Goal: Check status

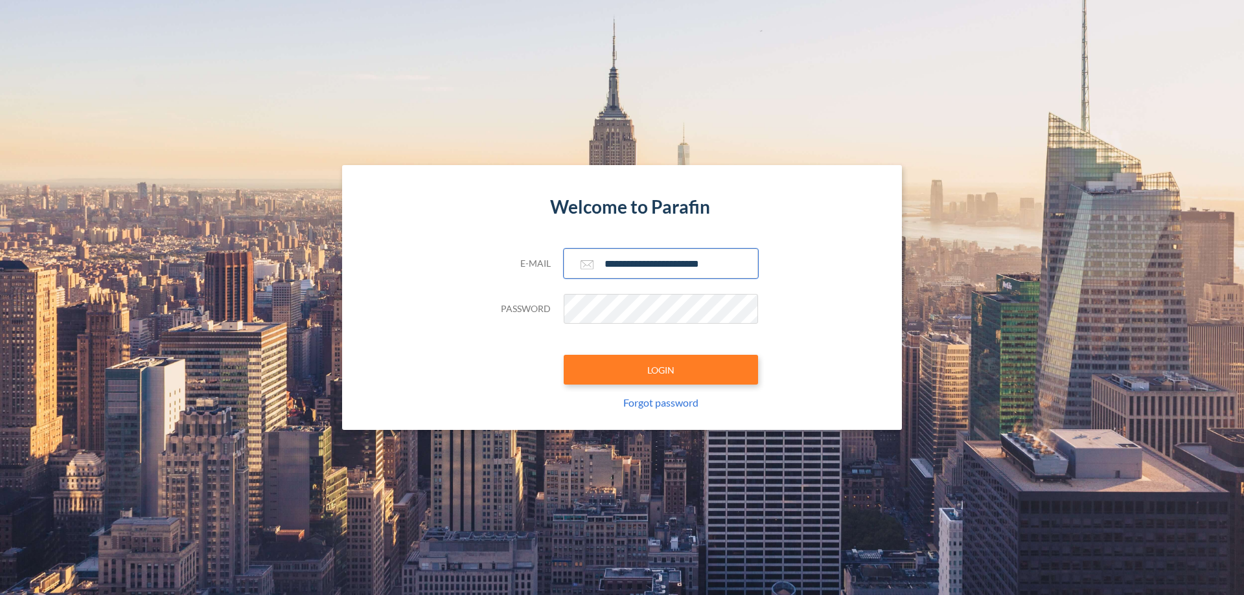
type input "**********"
click at [661, 370] on button "LOGIN" at bounding box center [660, 370] width 194 height 30
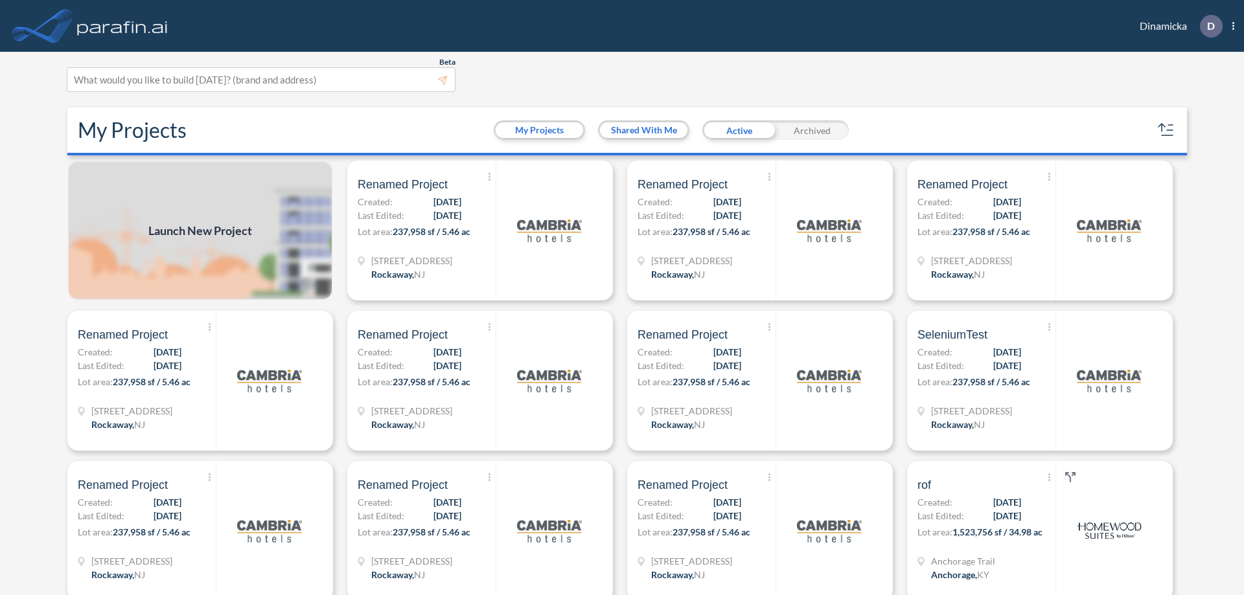
scroll to position [3, 0]
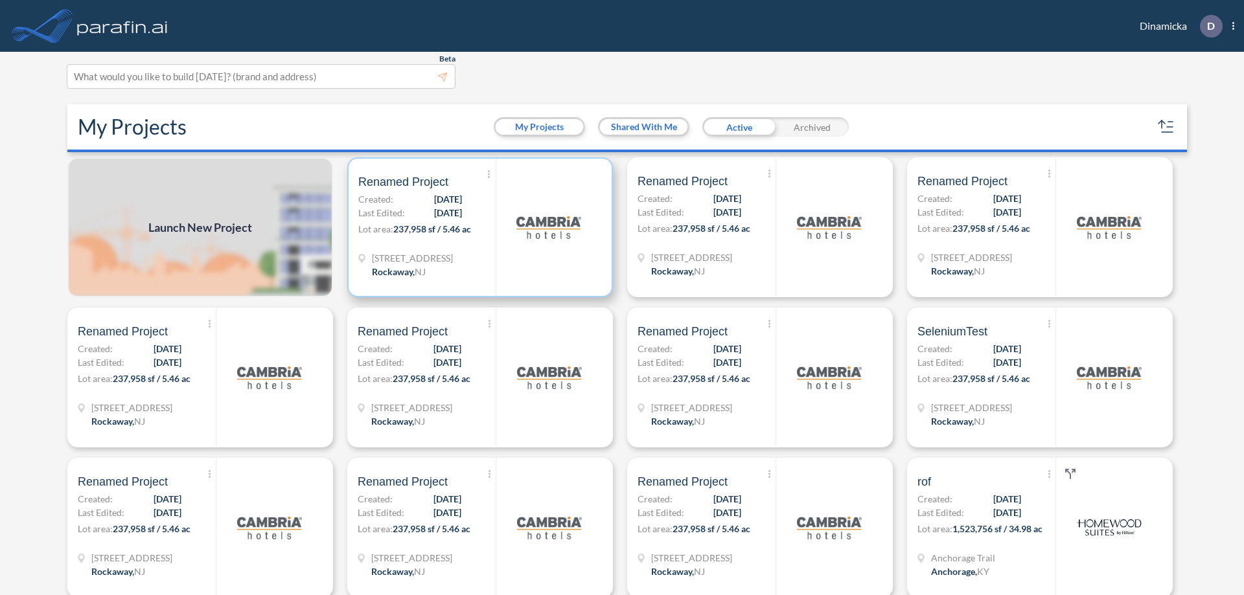
click at [477, 227] on p "Lot area: 237,958 sf / 5.46 ac" at bounding box center [426, 231] width 137 height 19
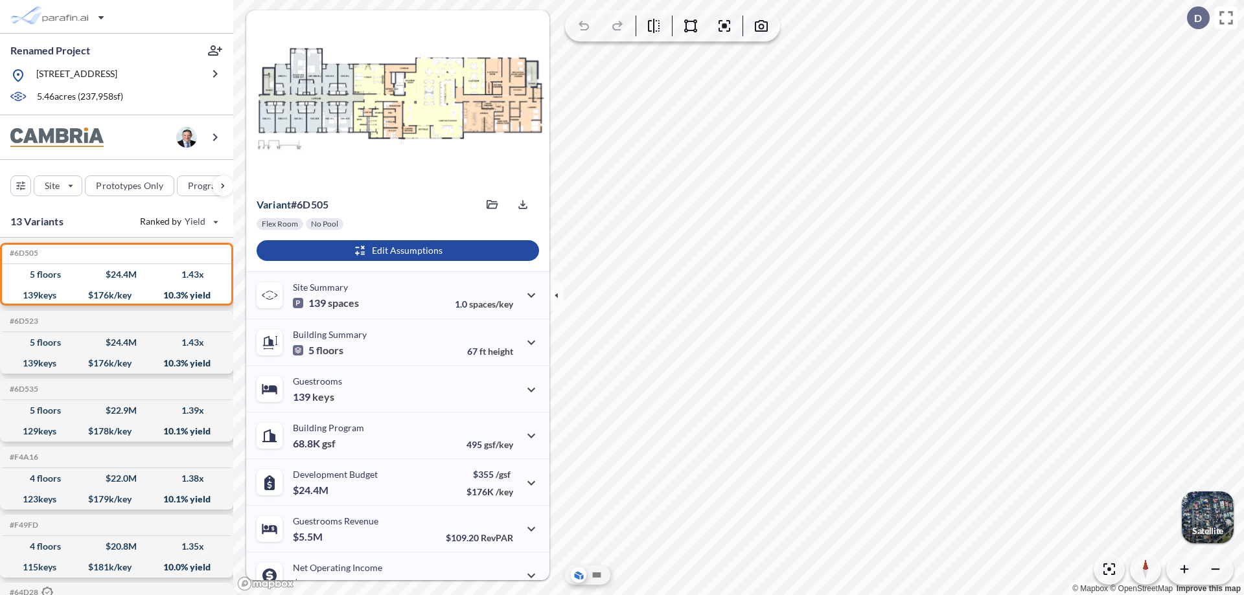
scroll to position [65, 0]
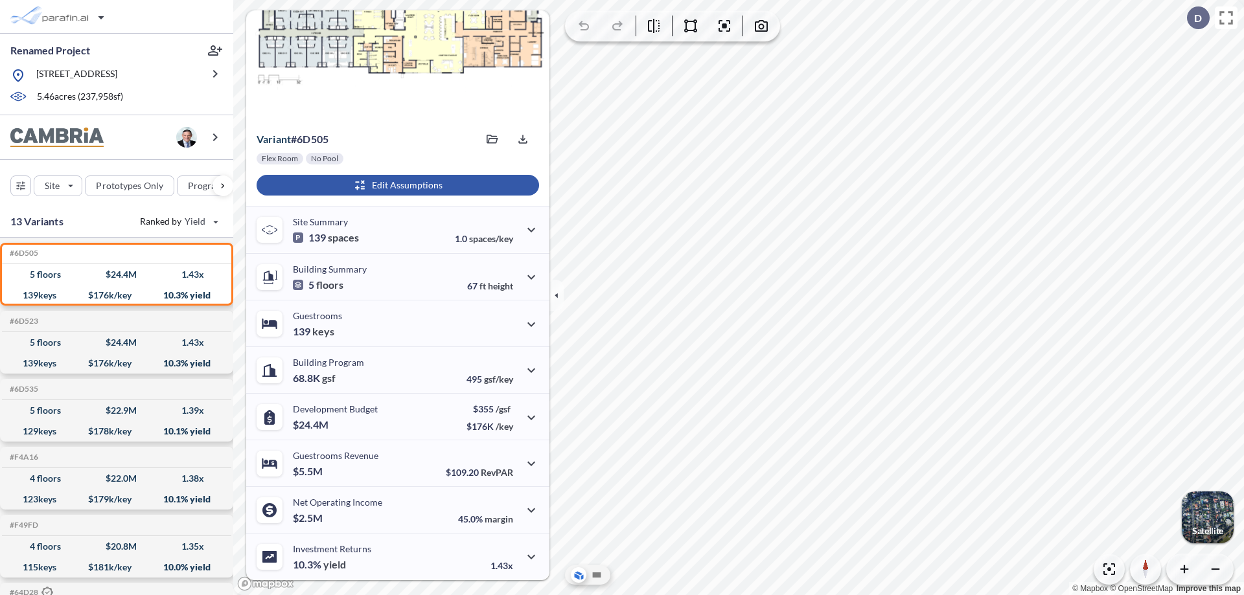
click at [396, 185] on div "button" at bounding box center [397, 185] width 282 height 21
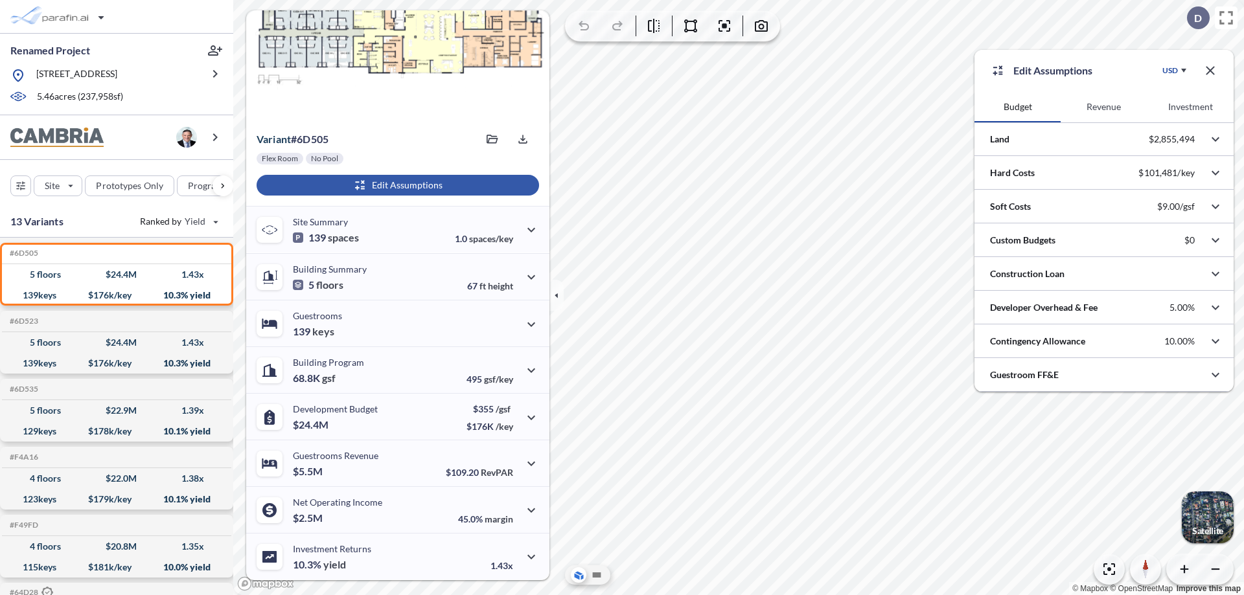
click at [1103, 107] on button "Revenue" at bounding box center [1103, 106] width 86 height 31
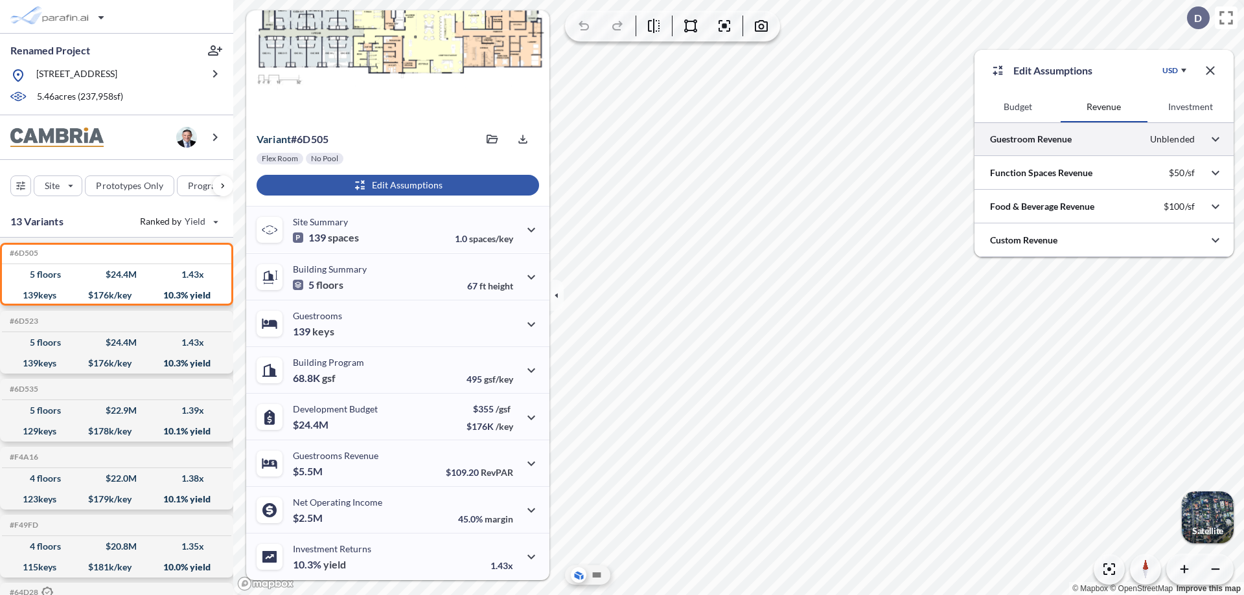
click at [1104, 139] on div at bounding box center [1103, 138] width 259 height 33
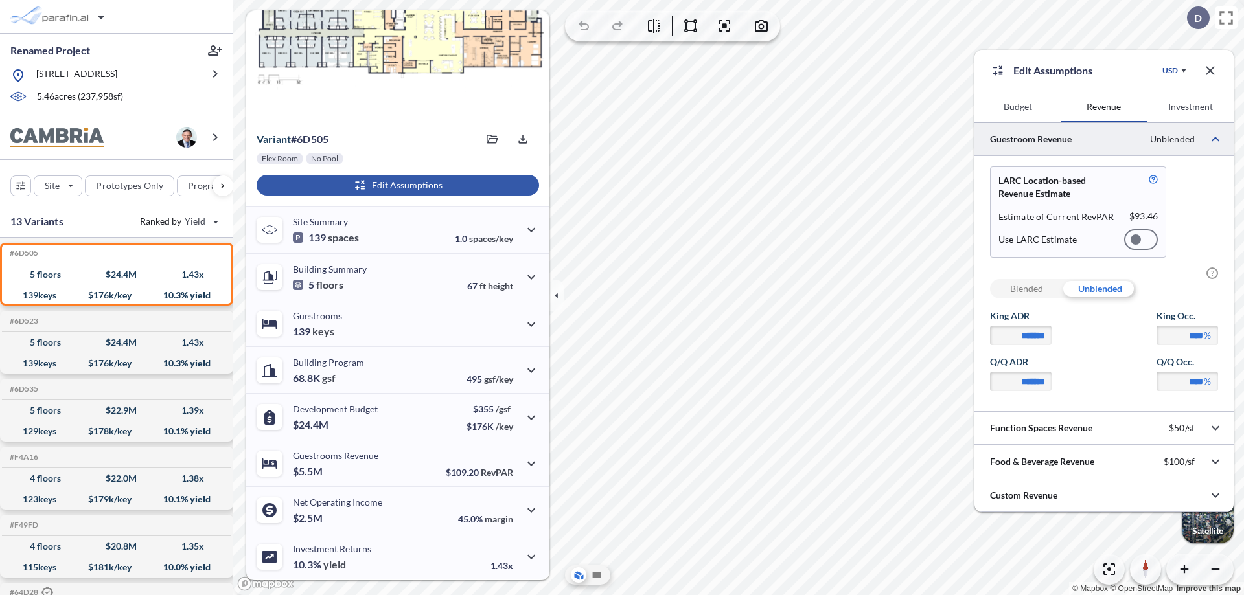
click at [1141, 240] on div at bounding box center [1141, 239] width 34 height 21
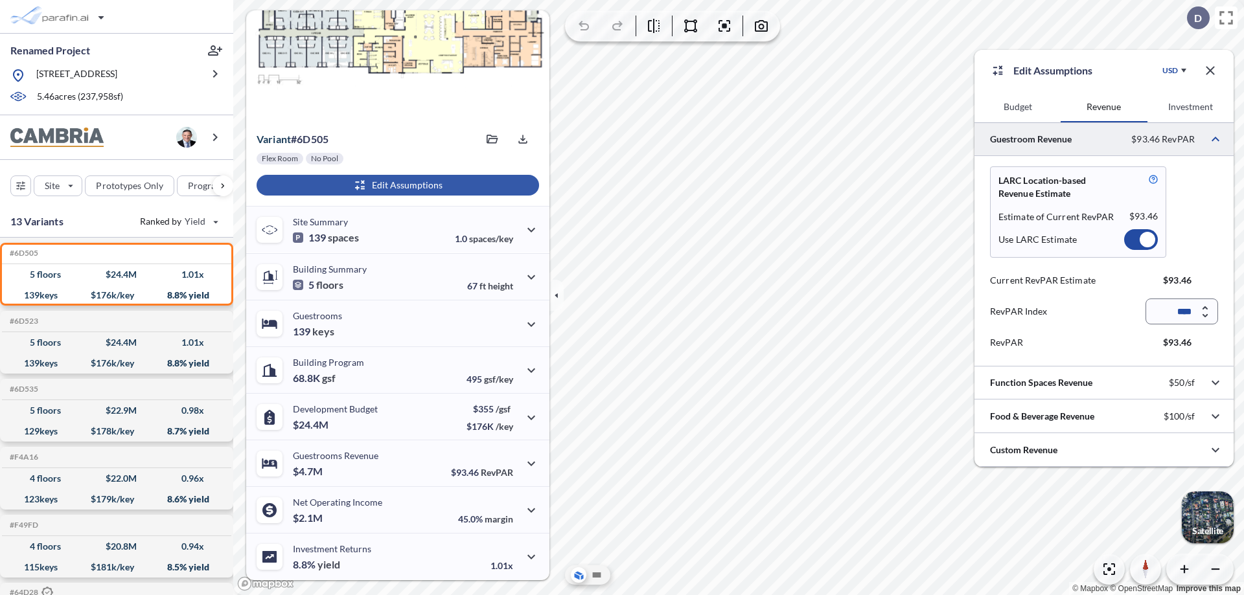
scroll to position [58, 0]
